Goal: Information Seeking & Learning: Compare options

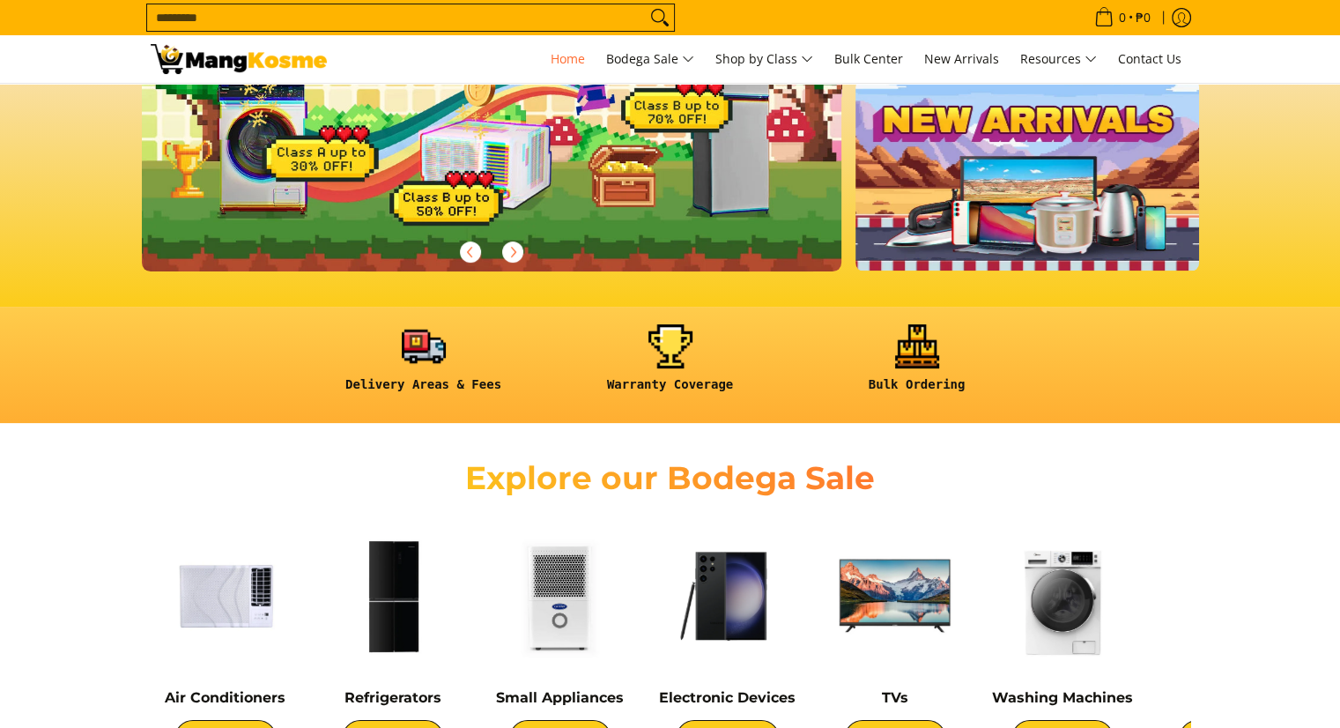
scroll to position [441, 0]
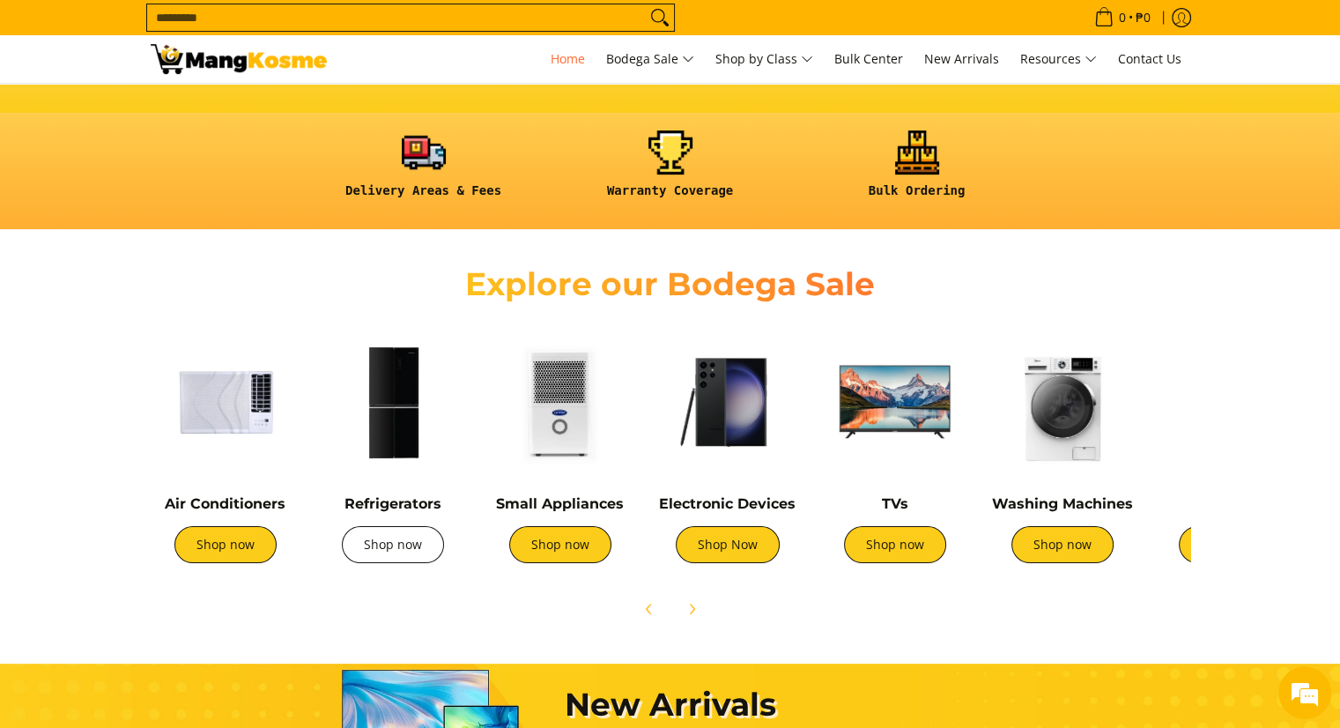
click at [391, 547] on link "Shop now" at bounding box center [393, 544] width 102 height 37
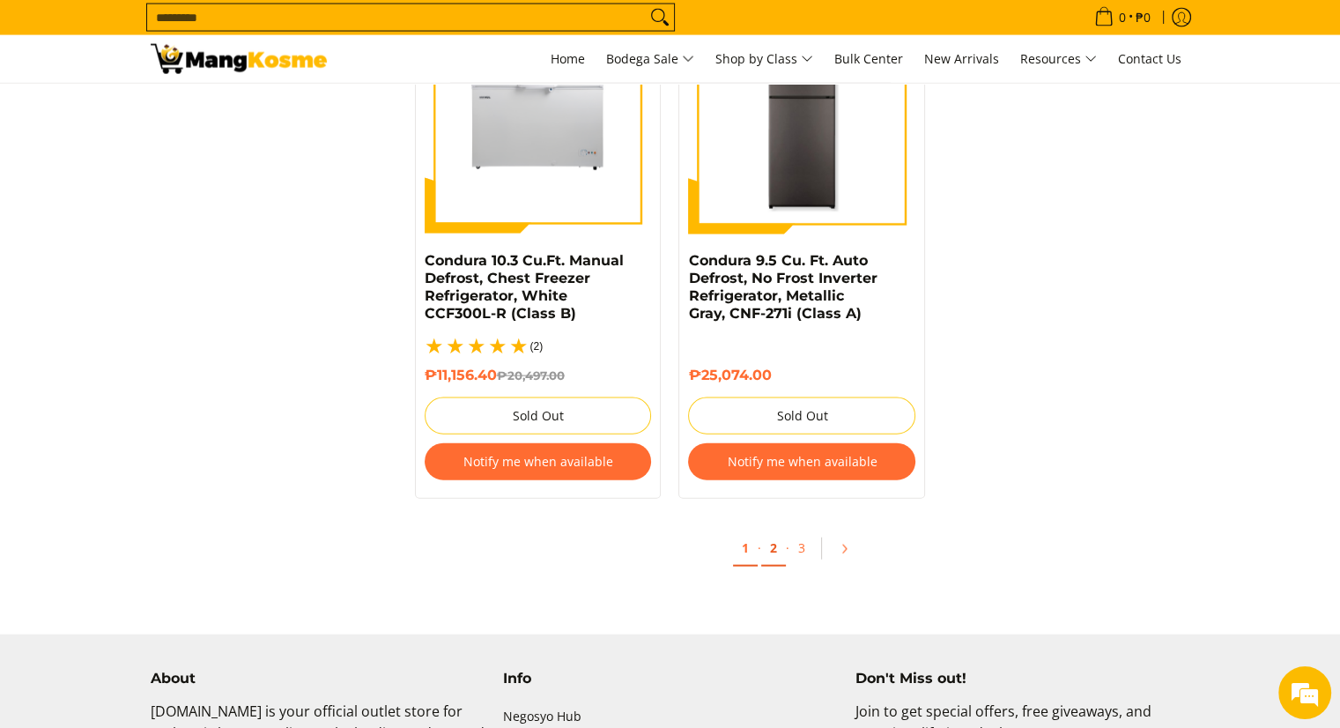
click at [772, 534] on link "2" at bounding box center [773, 549] width 25 height 36
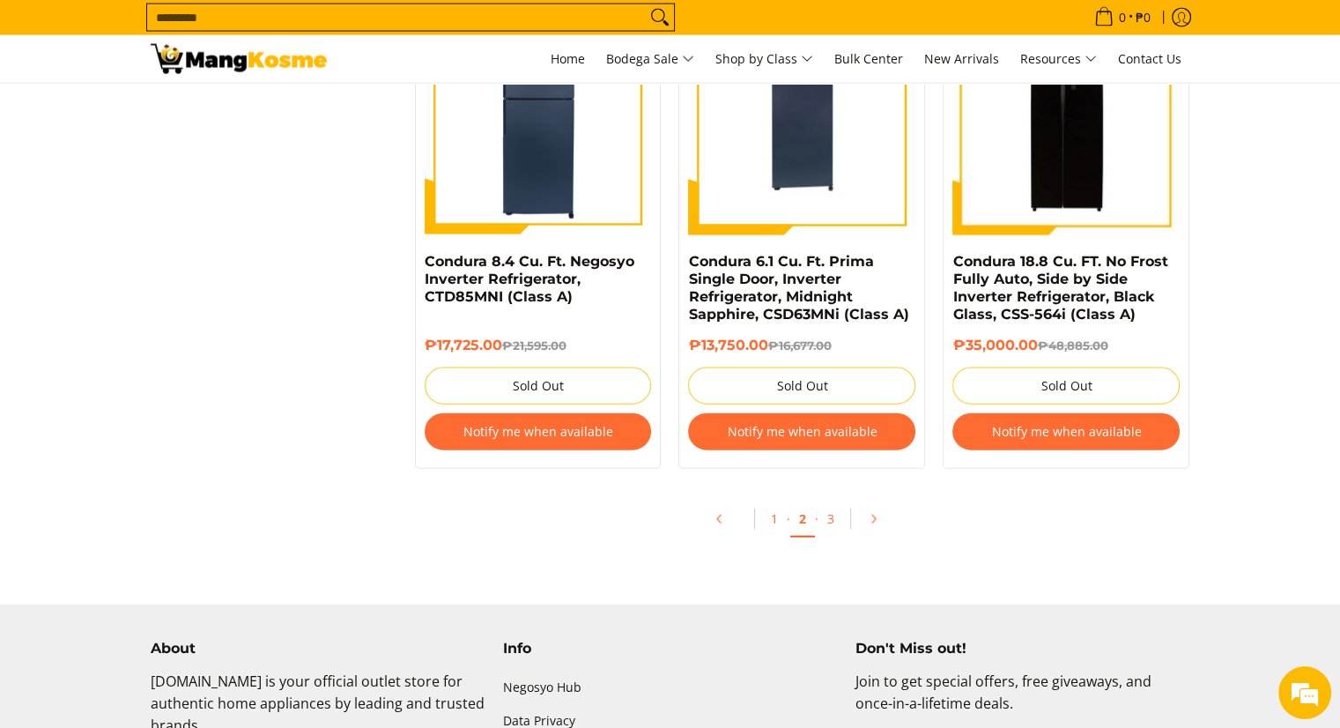
scroll to position [3878, 0]
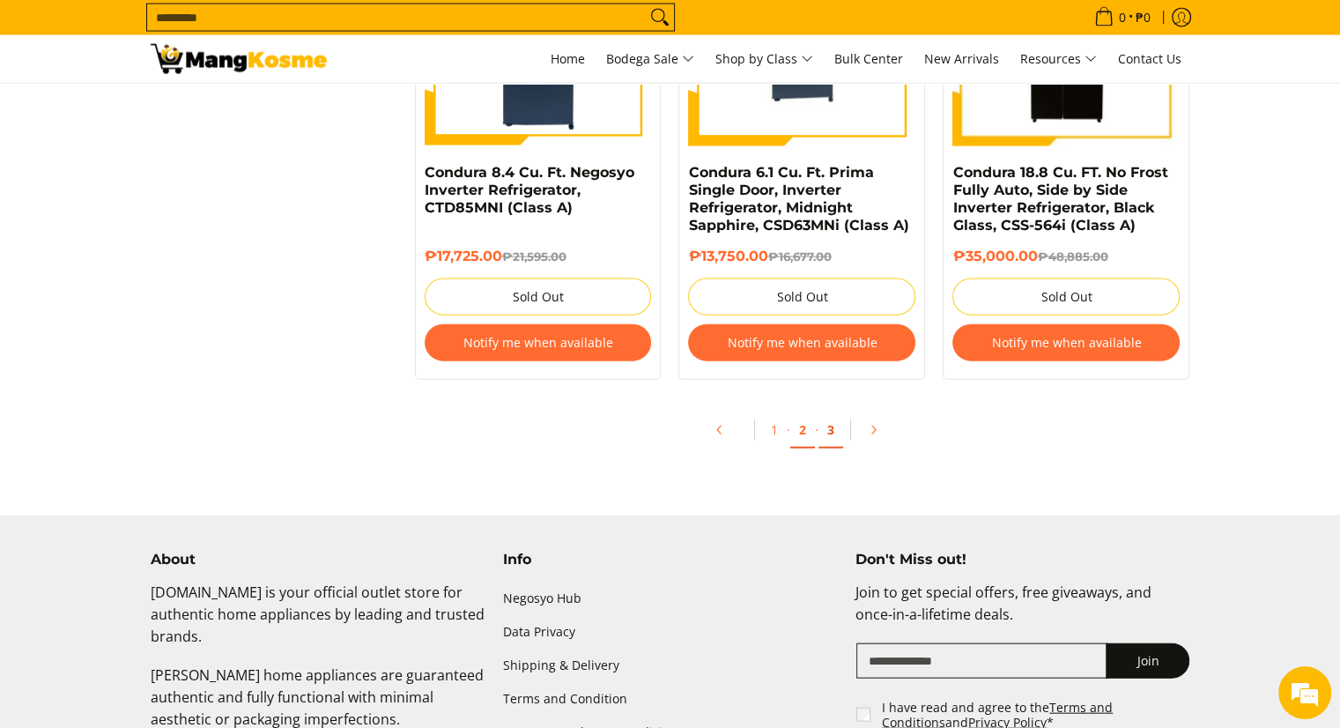
click at [828, 434] on link "3" at bounding box center [831, 430] width 25 height 36
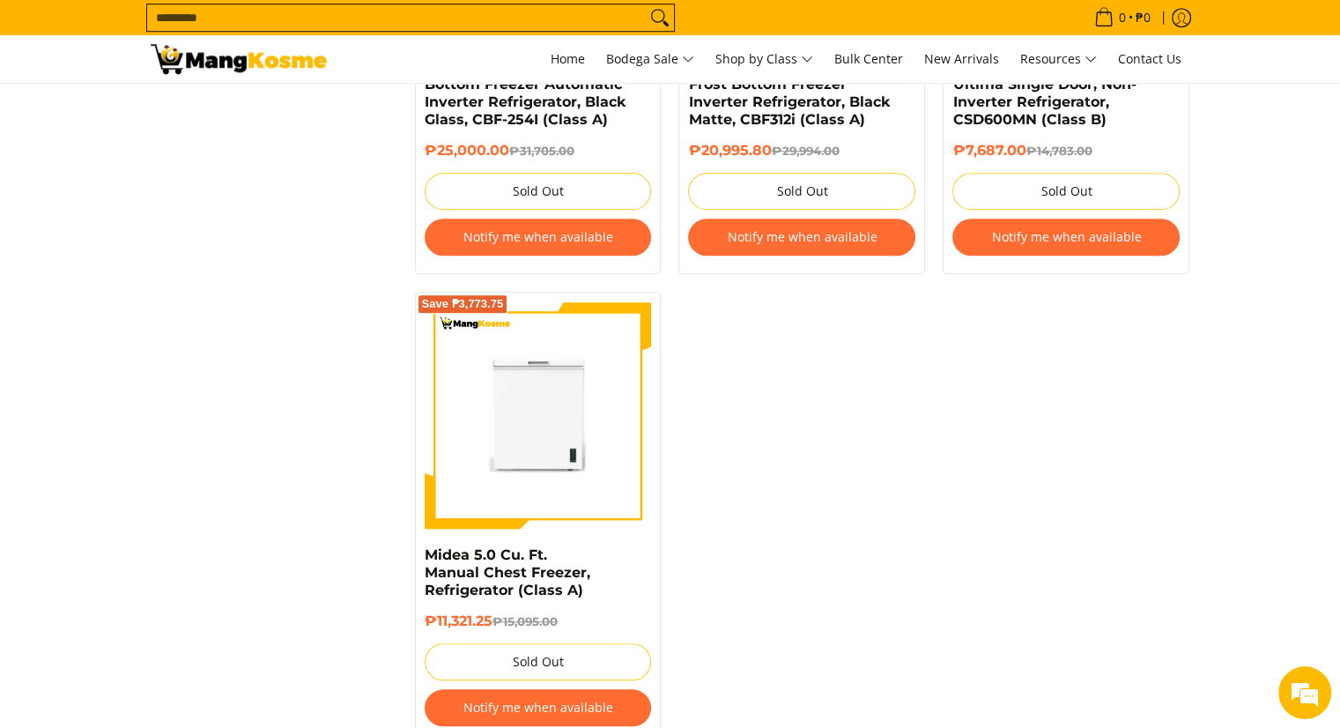
scroll to position [1763, 0]
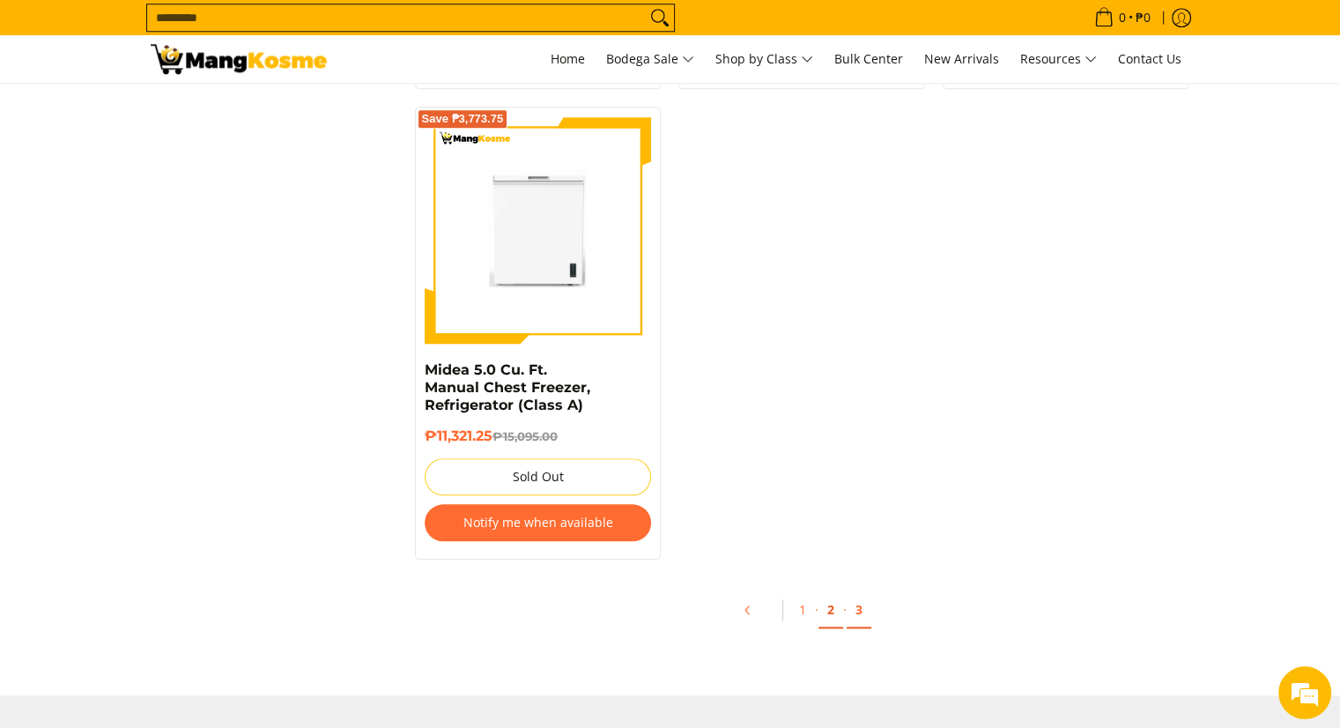
click at [831, 596] on link "2" at bounding box center [831, 610] width 25 height 36
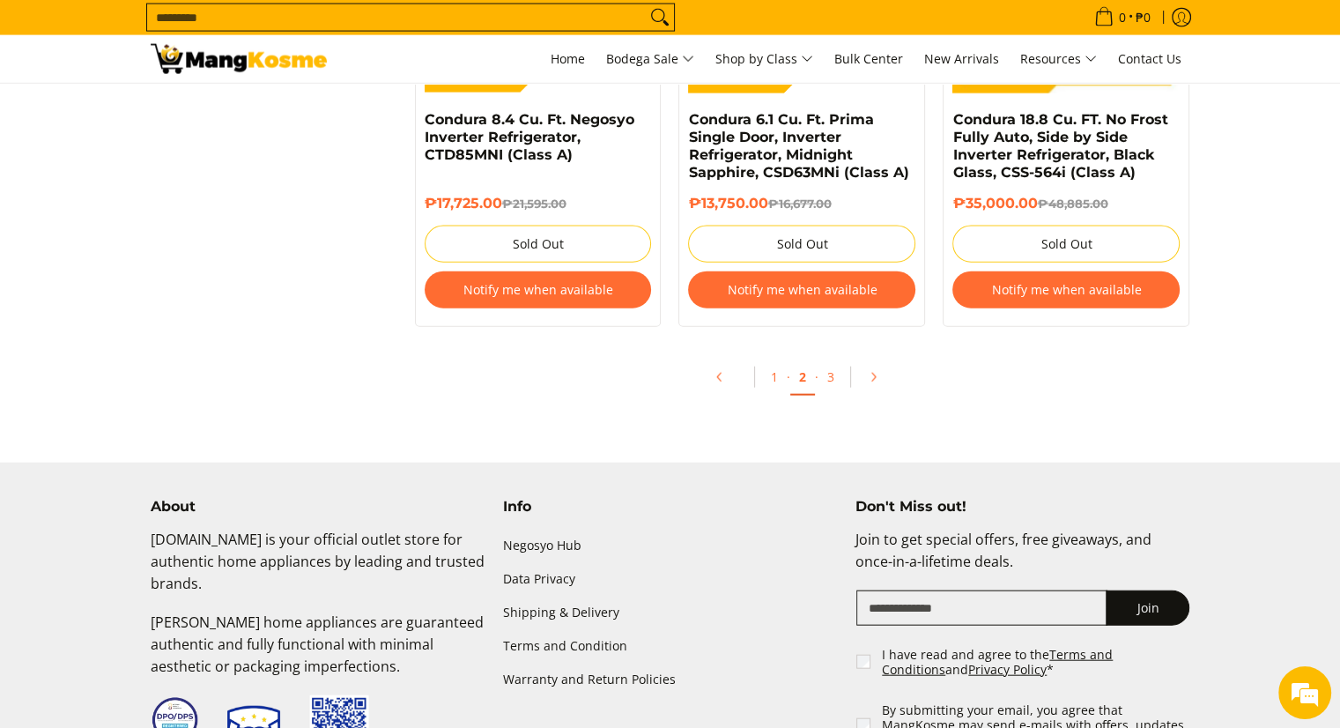
scroll to position [3966, 0]
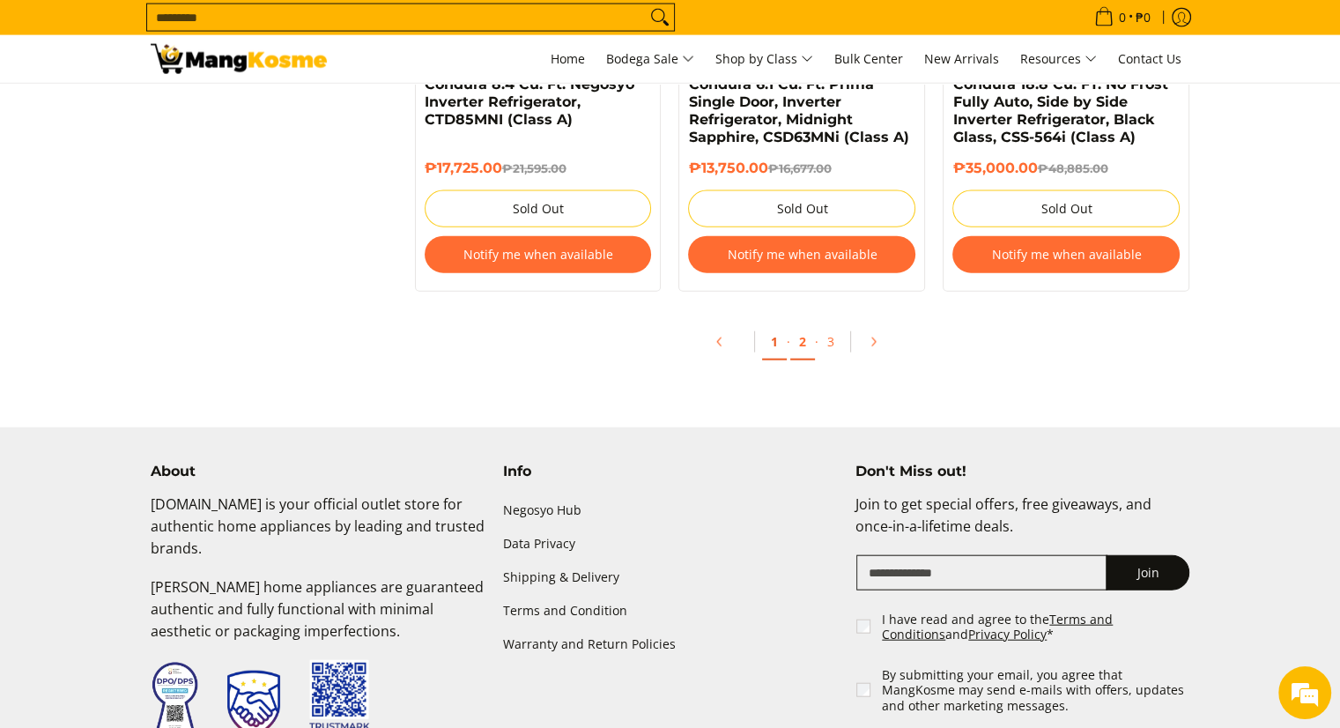
click at [777, 349] on link "1" at bounding box center [774, 342] width 25 height 36
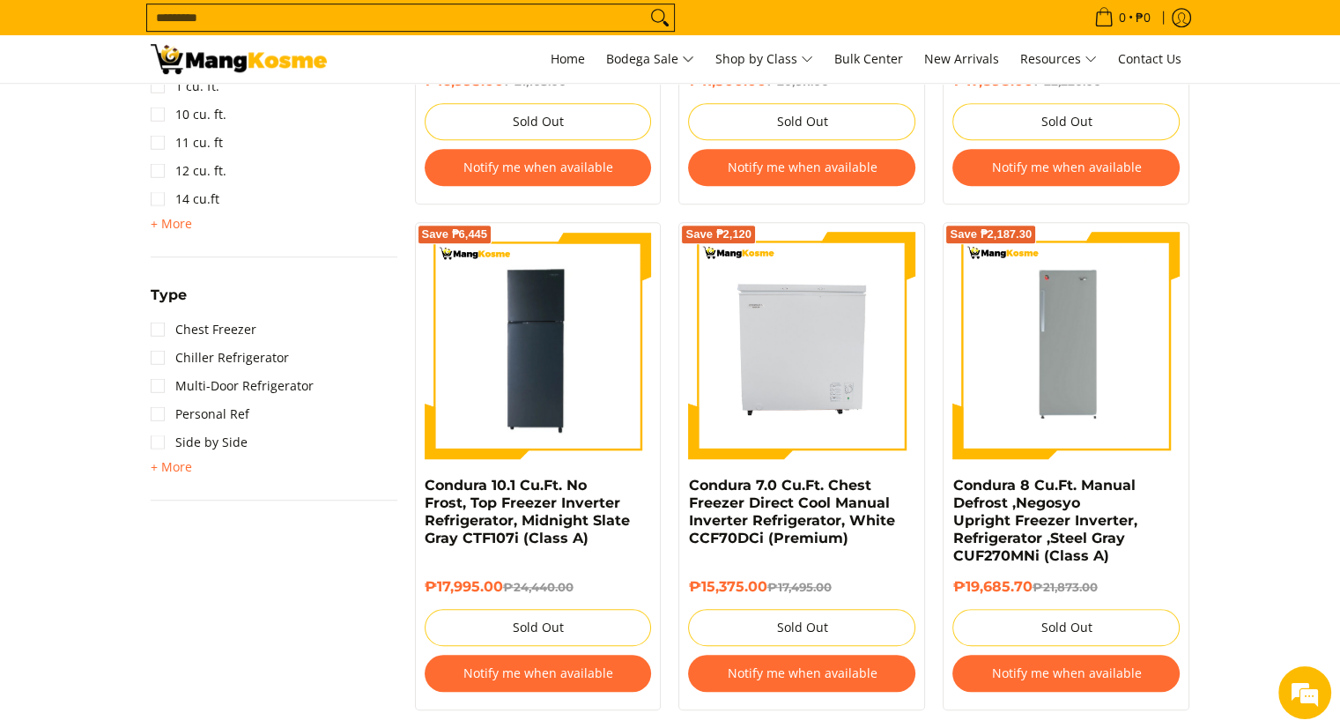
scroll to position [1146, 0]
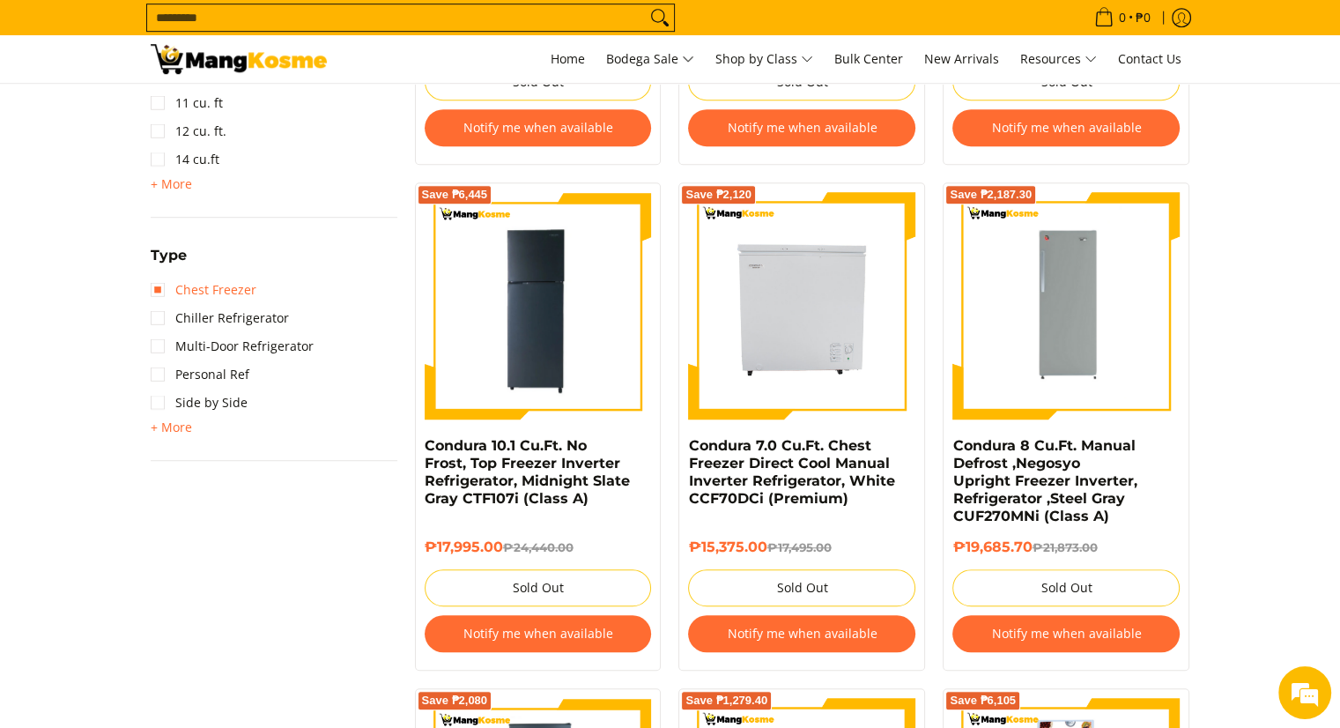
click at [235, 290] on link "Chest Freezer" at bounding box center [204, 290] width 106 height 28
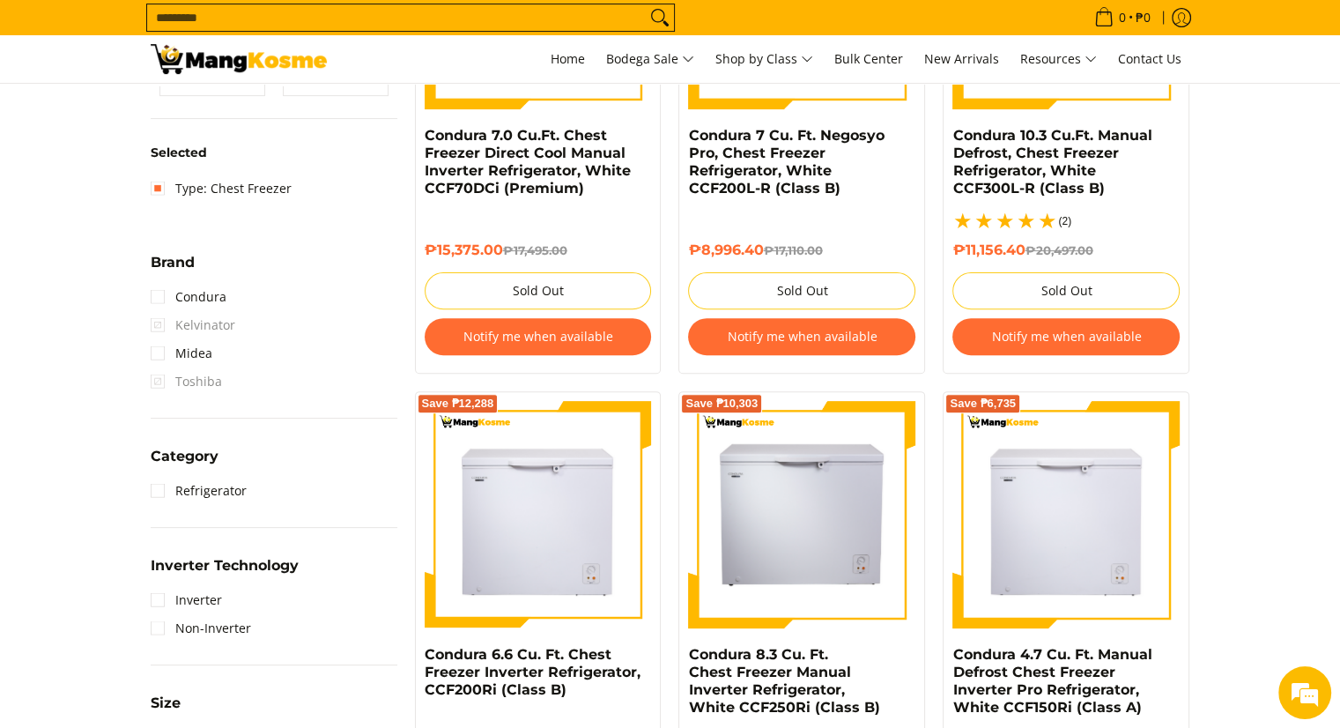
scroll to position [688, 0]
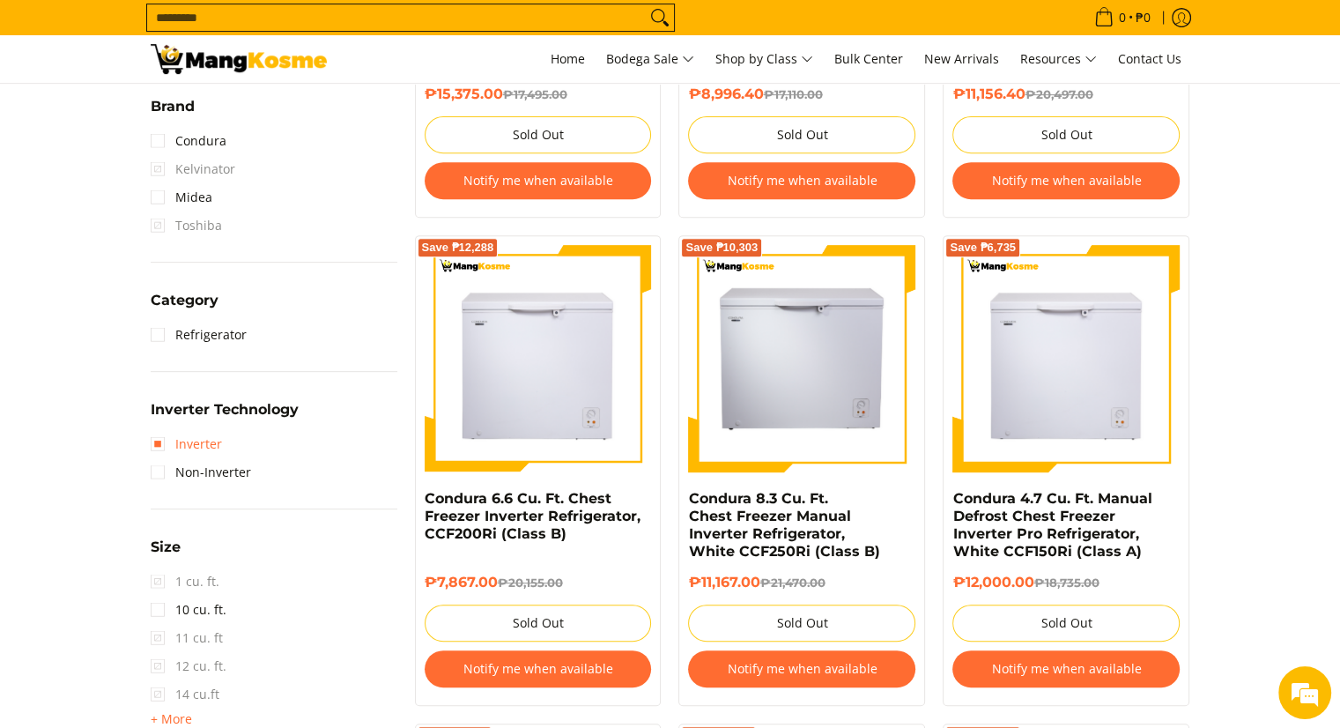
click at [198, 444] on link "Inverter" at bounding box center [186, 444] width 71 height 28
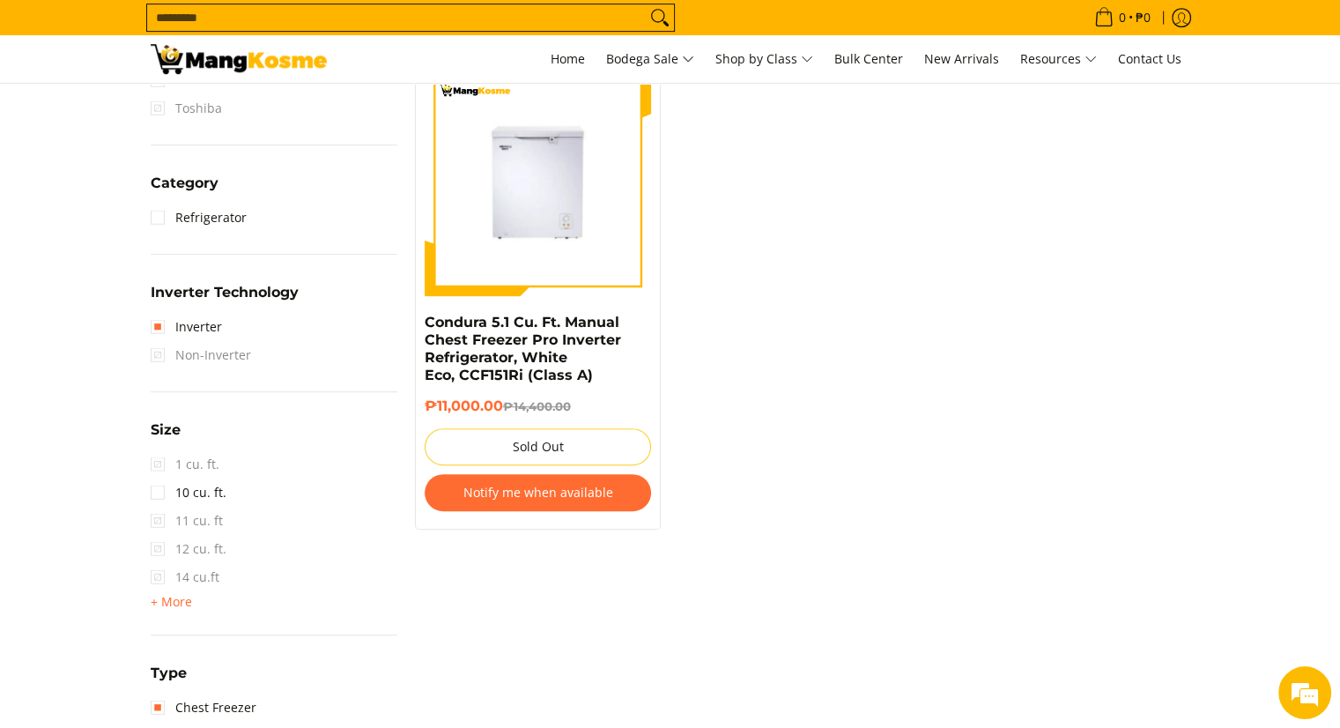
scroll to position [1041, 0]
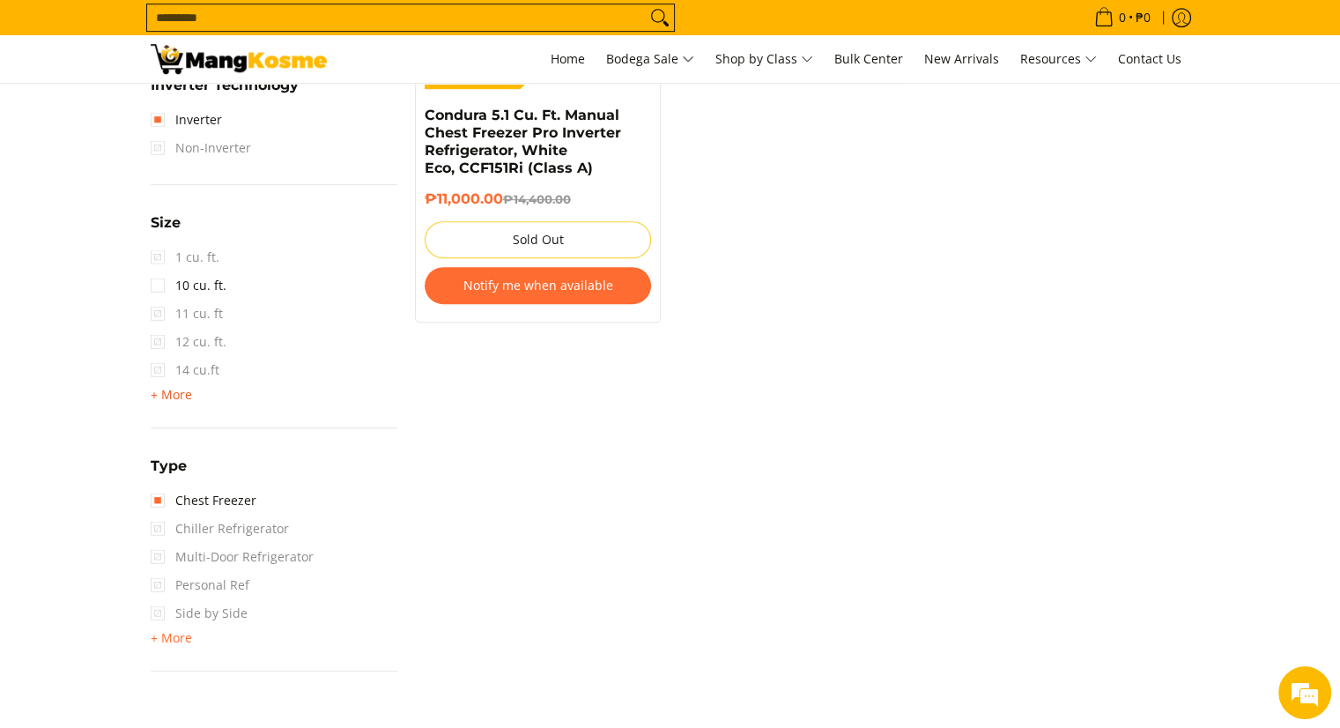
click at [181, 388] on span "+ More" at bounding box center [171, 395] width 41 height 14
click at [159, 505] on span "3 cu. ft." at bounding box center [185, 511] width 69 height 28
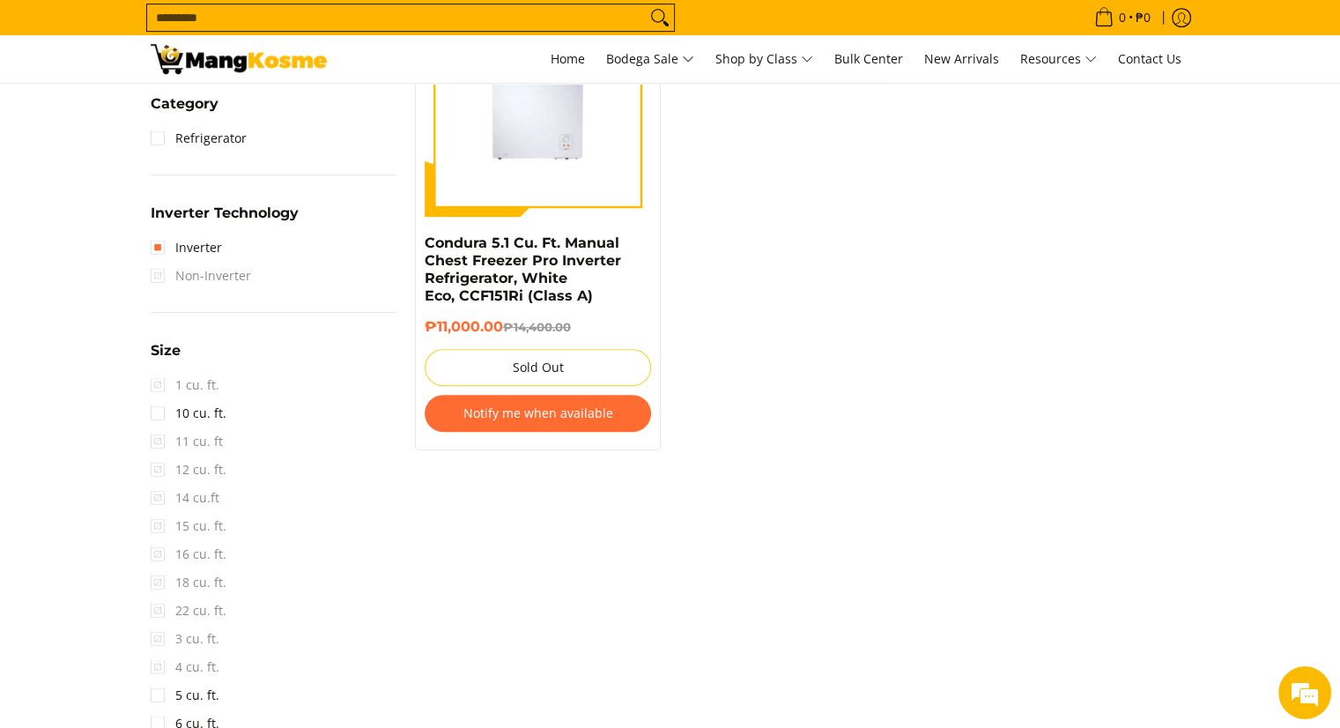
scroll to position [776, 0]
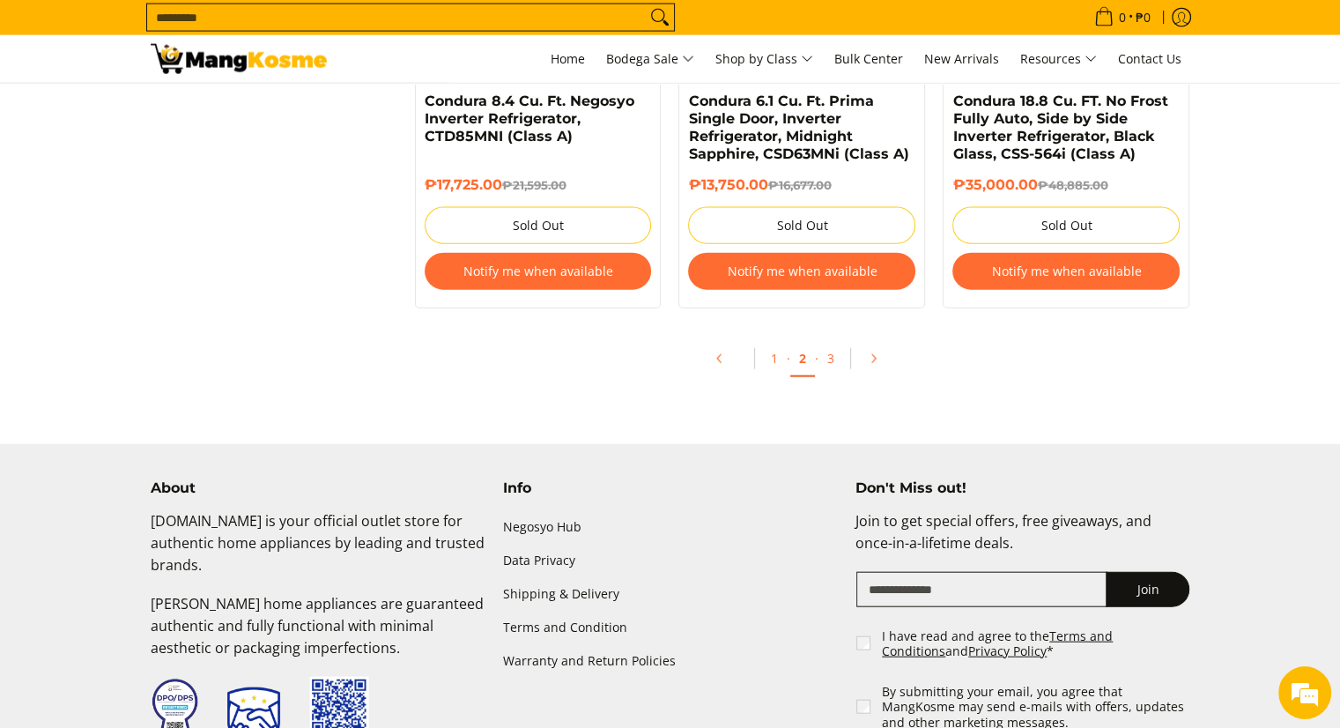
scroll to position [3966, 0]
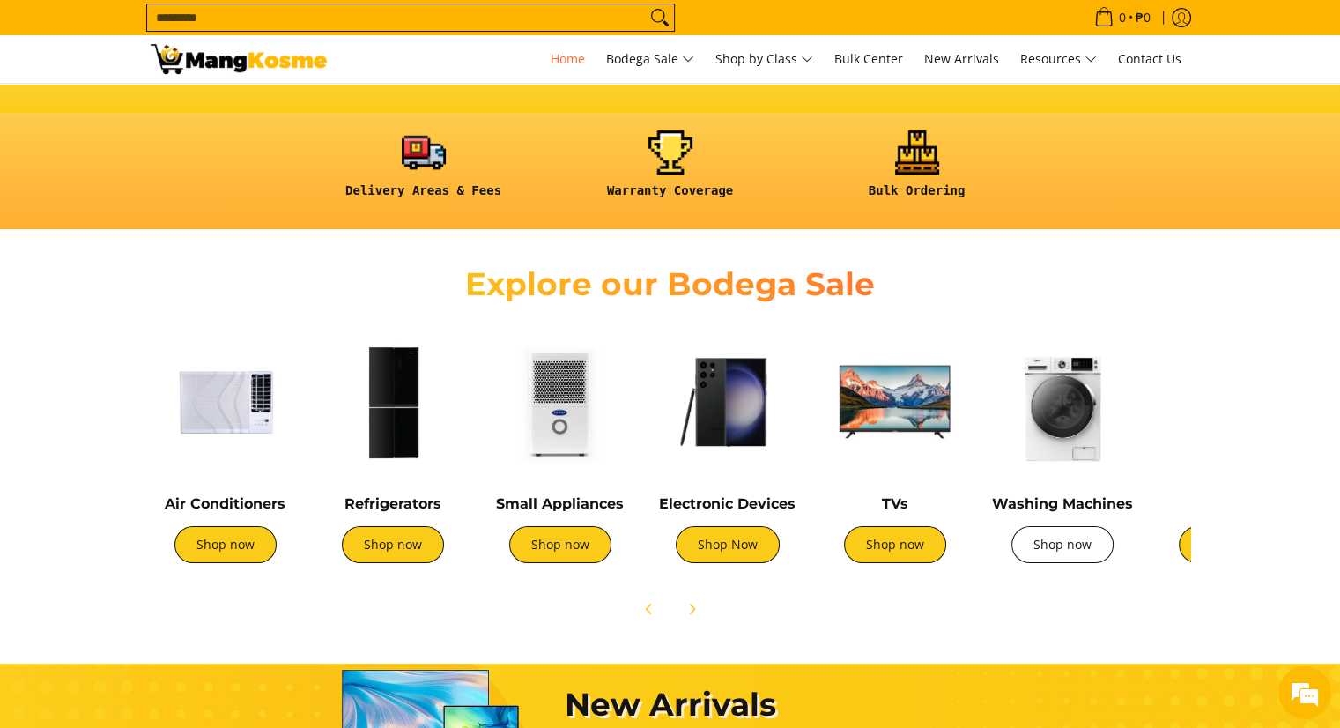
click at [1053, 546] on link "Shop now" at bounding box center [1063, 544] width 102 height 37
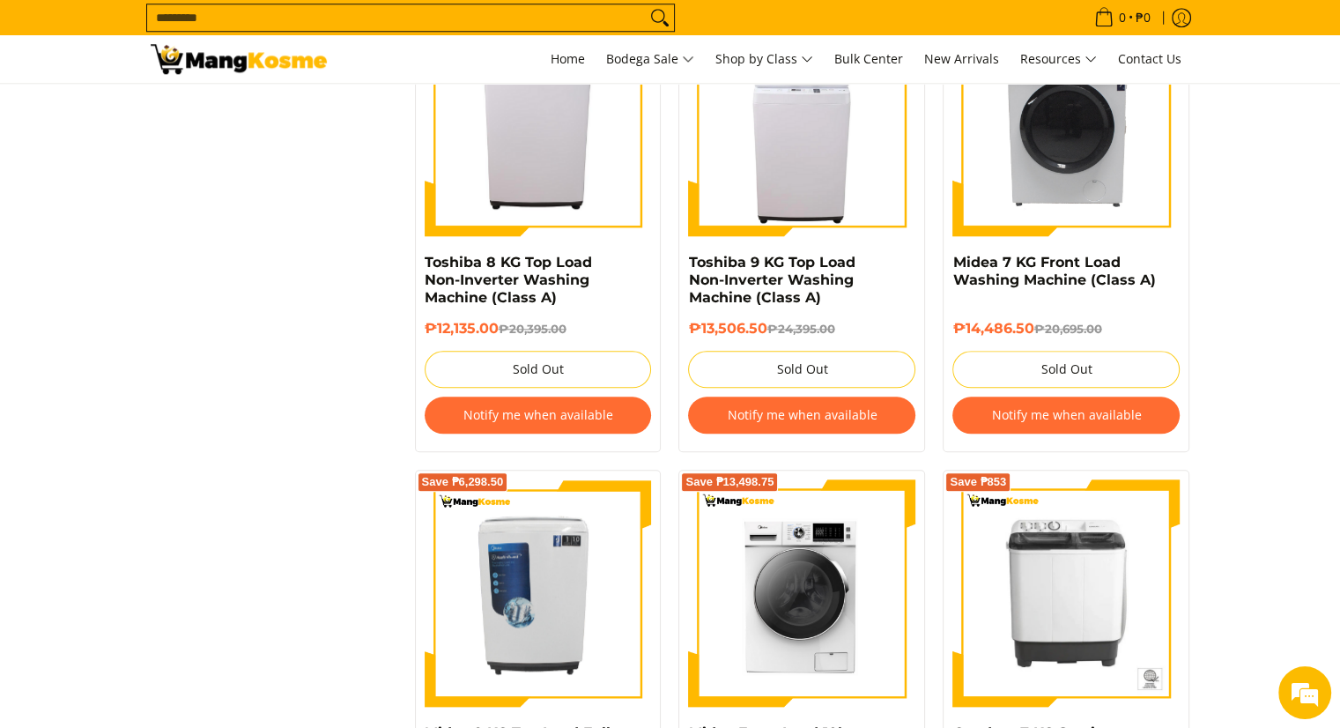
scroll to position [1674, 0]
